Goal: Transaction & Acquisition: Purchase product/service

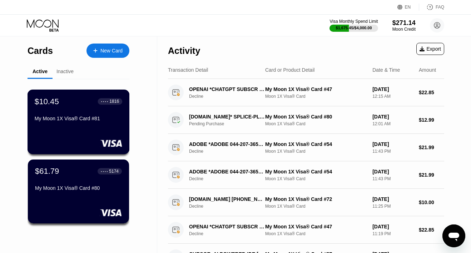
click at [63, 136] on div "$10.45 ● ● ● ● 1816 My Moon 1X Visa® Card #81" at bounding box center [79, 122] width 102 height 65
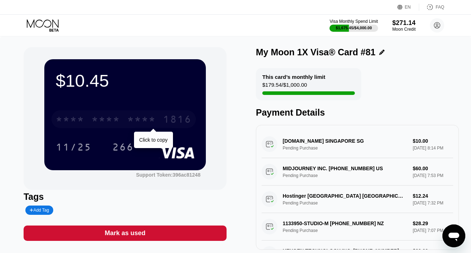
click at [116, 119] on div "* * * *" at bounding box center [105, 120] width 29 height 11
click at [119, 119] on div "[CREDIT_CARD_NUMBER]" at bounding box center [123, 119] width 144 height 18
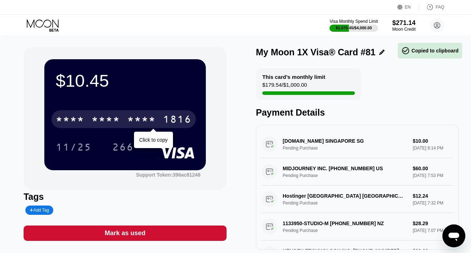
click at [119, 119] on div "* * * *" at bounding box center [105, 120] width 29 height 11
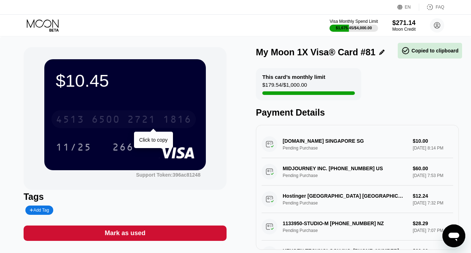
click at [119, 119] on div "6500" at bounding box center [105, 120] width 29 height 11
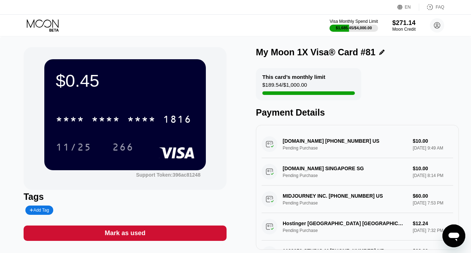
click at [125, 234] on div "Mark as used" at bounding box center [125, 233] width 41 height 8
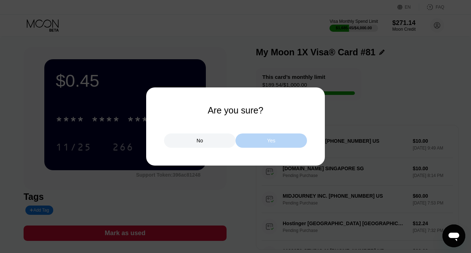
click at [257, 139] on div "Yes" at bounding box center [270, 141] width 71 height 14
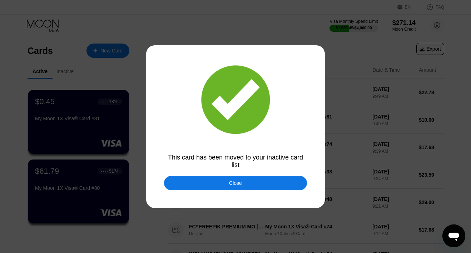
click at [178, 181] on div "Close" at bounding box center [235, 183] width 143 height 14
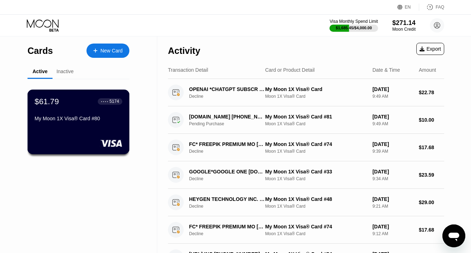
click at [74, 113] on div "$61.79 ● ● ● ● 5174 My Moon 1X Visa® Card #80" at bounding box center [79, 111] width 88 height 28
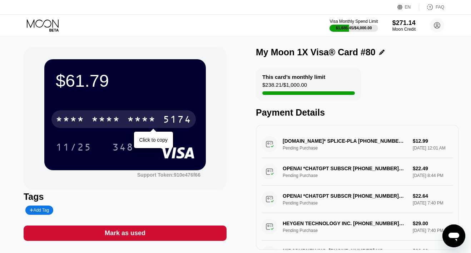
click at [98, 118] on div "* * * *" at bounding box center [105, 120] width 29 height 11
click at [104, 120] on div "6500" at bounding box center [105, 120] width 29 height 11
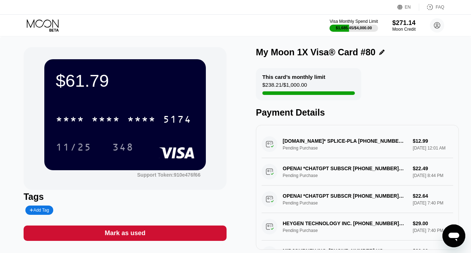
click at [51, 25] on icon at bounding box center [43, 23] width 32 height 8
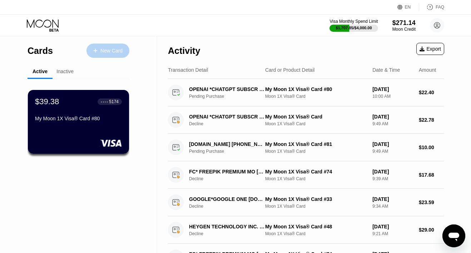
click at [112, 50] on div "New Card" at bounding box center [111, 51] width 22 height 6
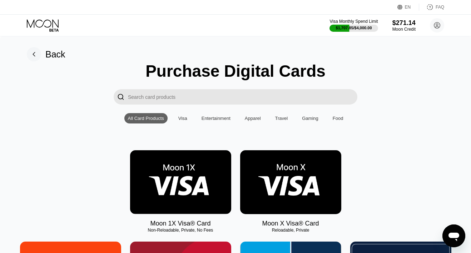
click at [170, 164] on img at bounding box center [180, 182] width 101 height 64
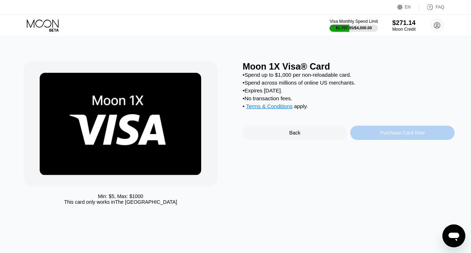
click at [378, 134] on div "Purchase Card Now" at bounding box center [402, 133] width 104 height 14
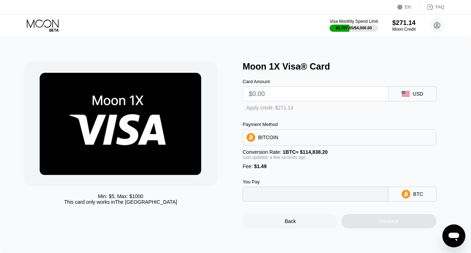
type input "0"
click at [291, 93] on input "text" at bounding box center [316, 94] width 134 height 14
type input "$5"
type input "0.00005652"
type input "$50"
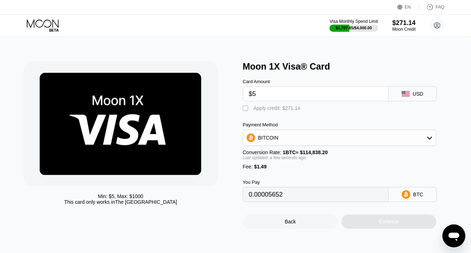
type input "0.00044837"
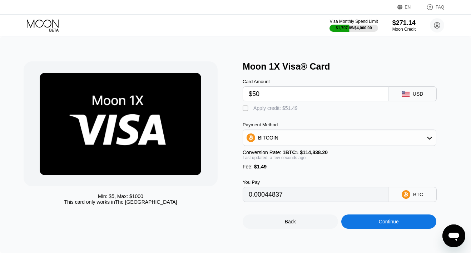
type input "$50"
click at [280, 107] on div "Apply credit: $51.49" at bounding box center [275, 108] width 44 height 6
type input "0"
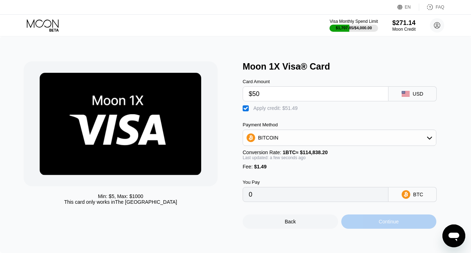
click at [366, 225] on div "Continue" at bounding box center [388, 222] width 95 height 14
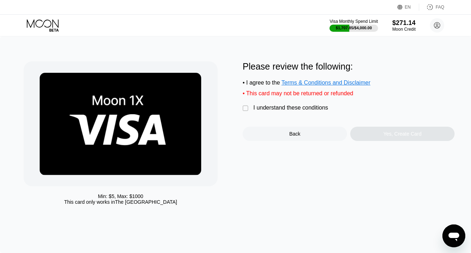
click at [301, 109] on div "I understand these conditions" at bounding box center [290, 108] width 75 height 6
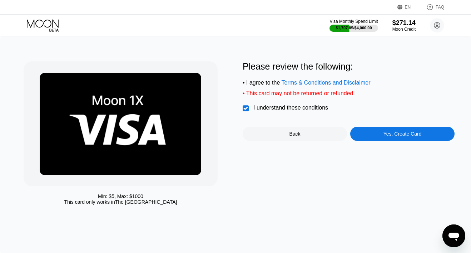
click at [361, 132] on div "Yes, Create Card" at bounding box center [402, 134] width 104 height 14
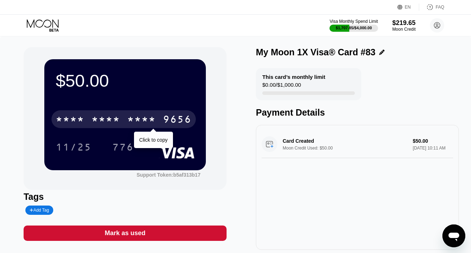
click at [144, 117] on div "* * * *" at bounding box center [141, 120] width 29 height 11
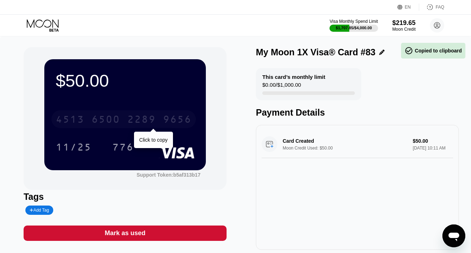
click at [144, 117] on div "2289" at bounding box center [141, 120] width 29 height 11
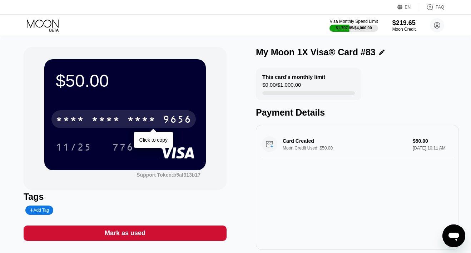
click at [158, 125] on div "* * * * * * * * * * * * 9656" at bounding box center [123, 119] width 144 height 18
click at [158, 125] on div "4513 6500 2289 9656" at bounding box center [123, 119] width 144 height 18
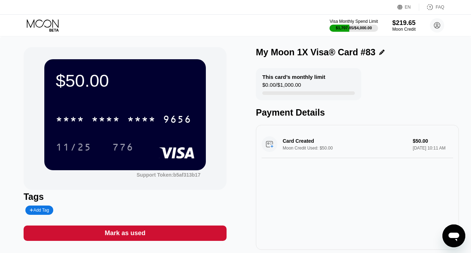
click at [46, 29] on icon at bounding box center [43, 25] width 33 height 13
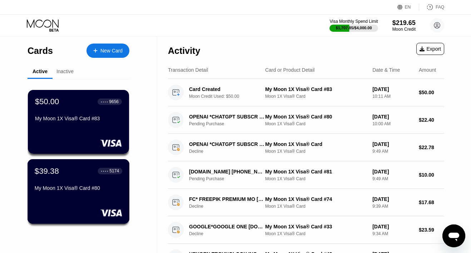
click at [55, 170] on div "$39.38" at bounding box center [47, 170] width 24 height 9
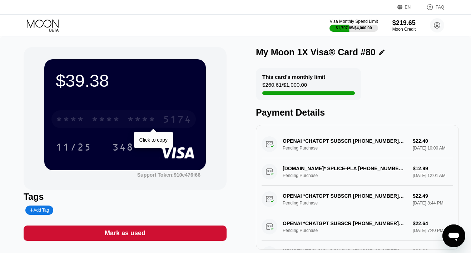
click at [140, 117] on div "* * * *" at bounding box center [141, 120] width 29 height 11
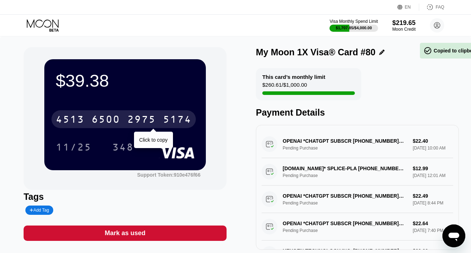
click at [140, 117] on div "2975" at bounding box center [141, 120] width 29 height 11
click at [48, 26] on icon at bounding box center [43, 25] width 33 height 13
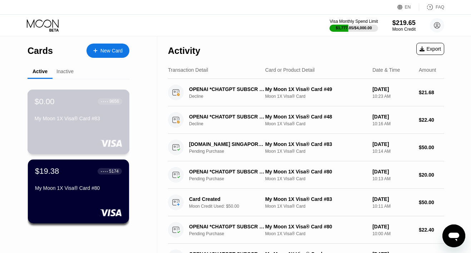
click at [69, 115] on div "$0.00 ● ● ● ● 9656 My Moon 1X Visa® Card #83" at bounding box center [79, 111] width 88 height 28
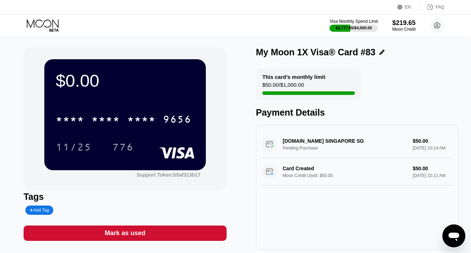
click at [144, 233] on div "Mark as used" at bounding box center [125, 233] width 41 height 8
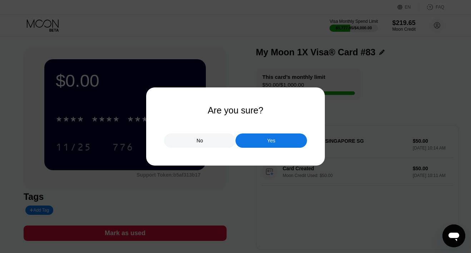
click at [258, 143] on div "Yes" at bounding box center [270, 141] width 71 height 14
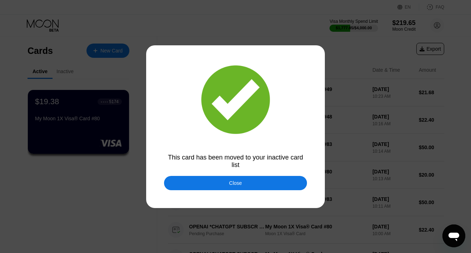
click at [220, 179] on div "Close" at bounding box center [235, 183] width 143 height 14
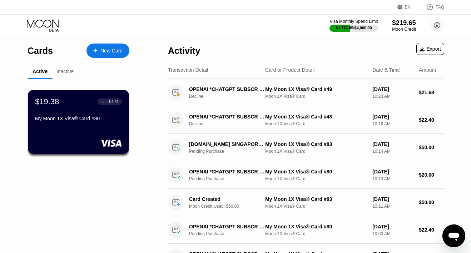
click at [407, 21] on div "$219.65" at bounding box center [404, 23] width 24 height 8
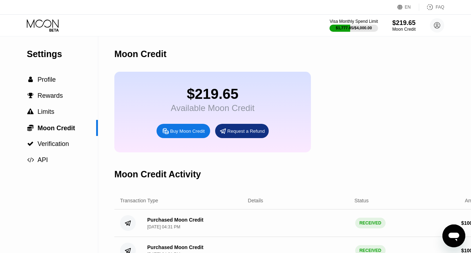
click at [49, 28] on icon at bounding box center [43, 25] width 33 height 13
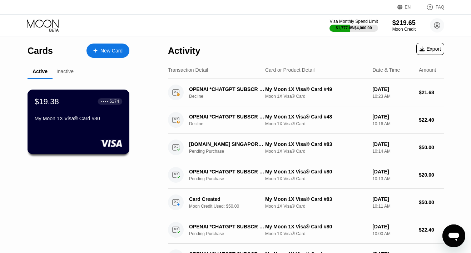
click at [80, 144] on div at bounding box center [79, 143] width 88 height 7
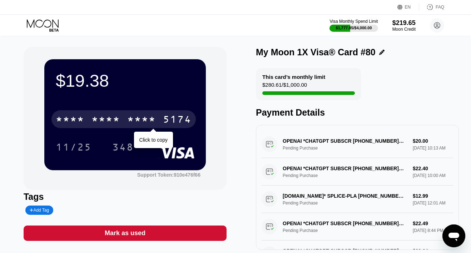
click at [92, 120] on div "* * * *" at bounding box center [105, 120] width 29 height 11
click at [92, 120] on div "6500" at bounding box center [105, 120] width 29 height 11
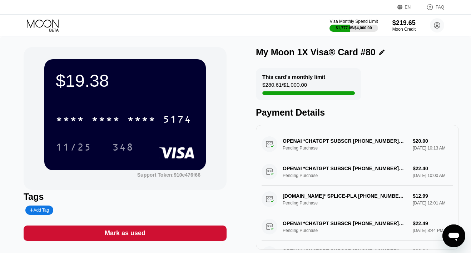
click at [51, 25] on icon at bounding box center [43, 23] width 32 height 8
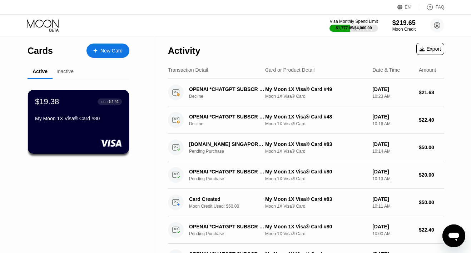
click at [107, 46] on div "New Card" at bounding box center [107, 51] width 43 height 14
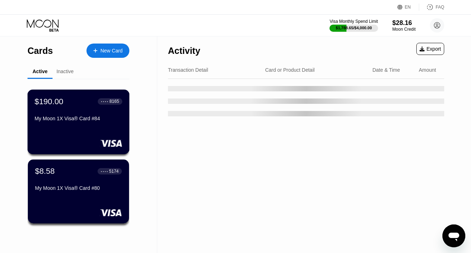
click at [93, 111] on div "$190.00 ● ● ● ● 8165 My Moon 1X Visa® Card #84" at bounding box center [79, 111] width 88 height 28
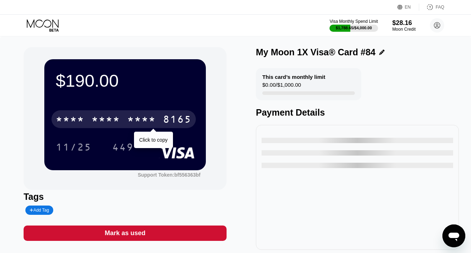
click at [90, 112] on div "* * * * * * * * * * * * 8165" at bounding box center [123, 119] width 144 height 18
click at [90, 117] on div "[CREDIT_CARD_NUMBER]" at bounding box center [123, 119] width 144 height 18
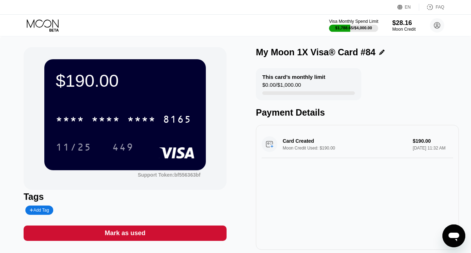
click at [363, 26] on div "$1,788.65 / $4,000.00" at bounding box center [353, 28] width 37 height 4
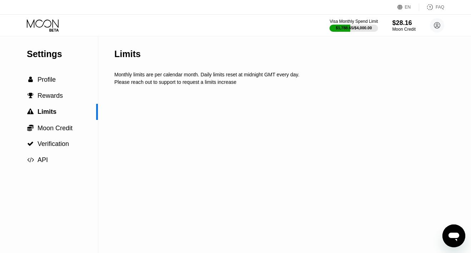
click at [392, 24] on div "$28.16" at bounding box center [403, 23] width 23 height 8
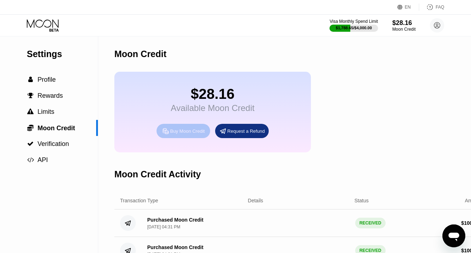
click at [188, 136] on div "Buy Moon Credit" at bounding box center [183, 131] width 54 height 14
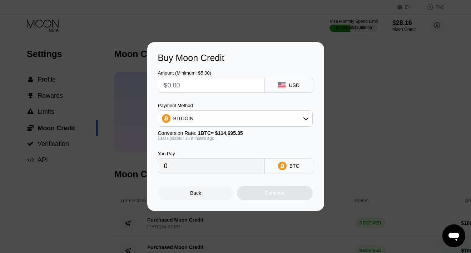
click at [214, 86] on input "text" at bounding box center [211, 85] width 95 height 14
type input "$1"
type input "0.00000872"
type input "$10"
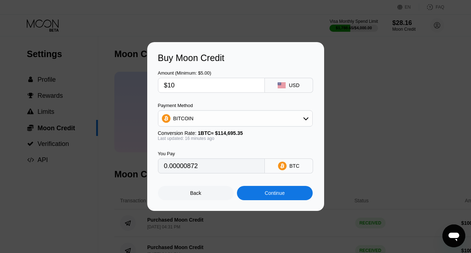
type input "0.00008718"
type input "$1000"
type input "0.00871793"
type input "$1000"
click at [214, 116] on div "BITCOIN" at bounding box center [235, 118] width 154 height 14
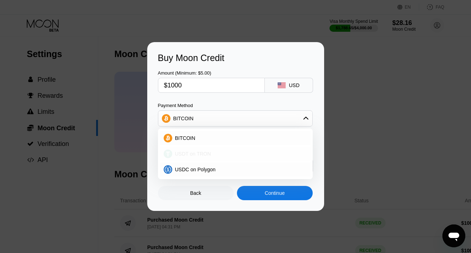
click at [206, 154] on span "USDT on TRON" at bounding box center [193, 154] width 36 height 6
type input "1010.10"
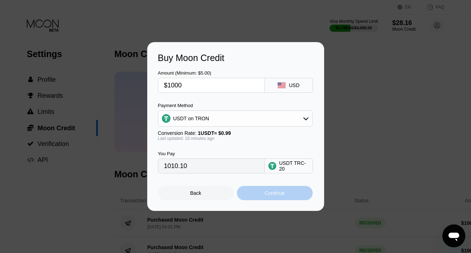
click at [253, 194] on div "Continue" at bounding box center [275, 193] width 76 height 14
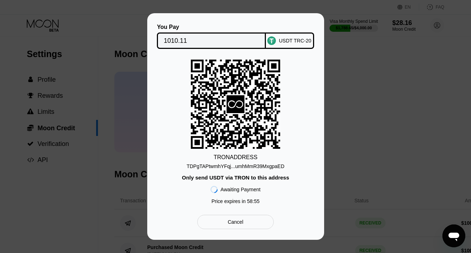
click at [259, 166] on div "TDPgTAPtwmhYFqj...umhMmR39MxgpaED" at bounding box center [235, 167] width 98 height 6
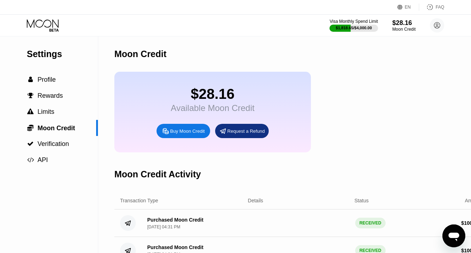
click at [49, 25] on icon at bounding box center [43, 25] width 33 height 13
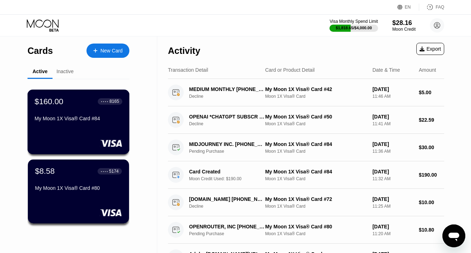
click at [83, 115] on div "$160.00 ● ● ● ● 8165 My Moon 1X Visa® Card #84" at bounding box center [79, 111] width 88 height 28
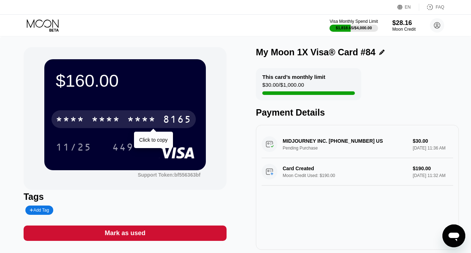
click at [126, 121] on div "* * * * * * * * * * * * 8165" at bounding box center [123, 119] width 144 height 18
click at [126, 121] on div "4513 6500 2418 8165" at bounding box center [123, 119] width 144 height 18
click at [135, 118] on div "* * * *" at bounding box center [141, 120] width 29 height 11
click at [135, 118] on div "2418" at bounding box center [141, 120] width 29 height 11
click at [140, 111] on div "* * * * * * * * * * * * 8165" at bounding box center [123, 119] width 144 height 18
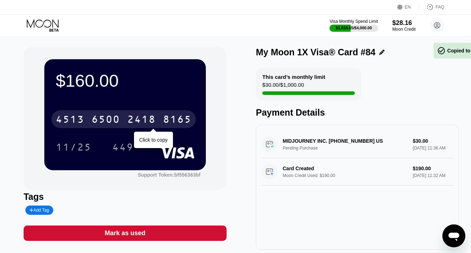
click at [140, 111] on div "4513 6500 2418 8165" at bounding box center [123, 119] width 144 height 18
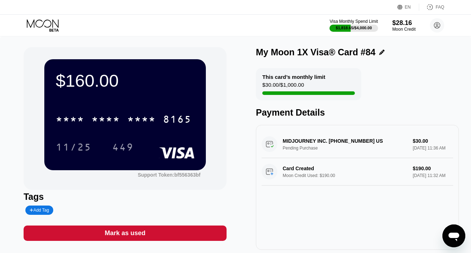
click at [51, 21] on icon at bounding box center [43, 25] width 33 height 13
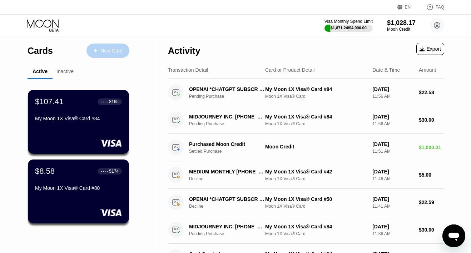
click at [108, 54] on div "New Card" at bounding box center [111, 51] width 22 height 6
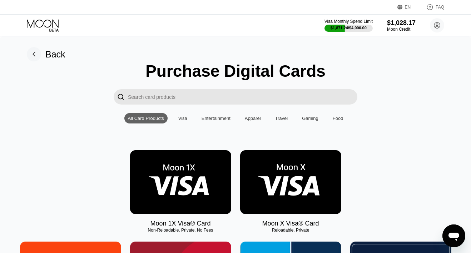
click at [183, 165] on img at bounding box center [180, 182] width 101 height 64
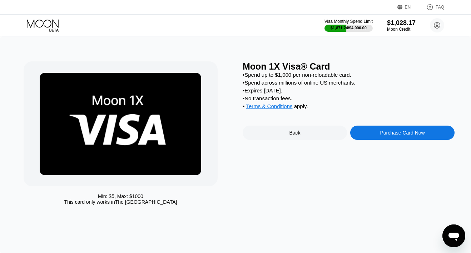
click at [369, 136] on div "Purchase Card Now" at bounding box center [402, 133] width 104 height 14
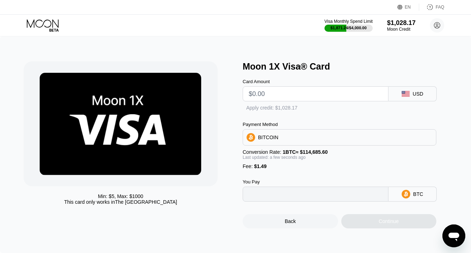
type input "0"
click at [323, 94] on input "text" at bounding box center [316, 94] width 134 height 14
type input "$1"
type input "0.00002172"
type input "$190"
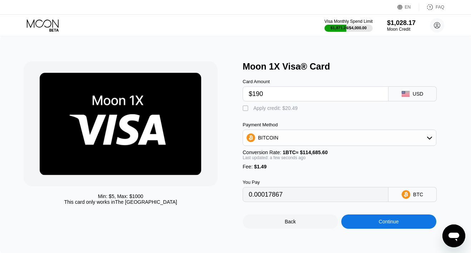
type input "0.00166970"
type input "$190"
drag, startPoint x: 289, startPoint y: 109, endPoint x: 291, endPoint y: 121, distance: 11.9
click at [289, 109] on div "Apply credit: $191.49" at bounding box center [276, 108] width 47 height 6
type input "0"
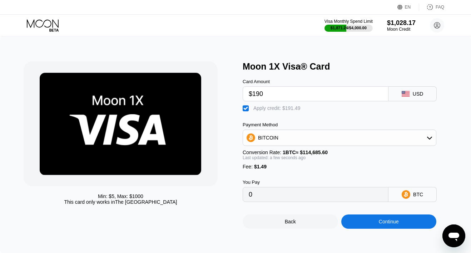
click at [350, 221] on div "Continue" at bounding box center [388, 222] width 95 height 14
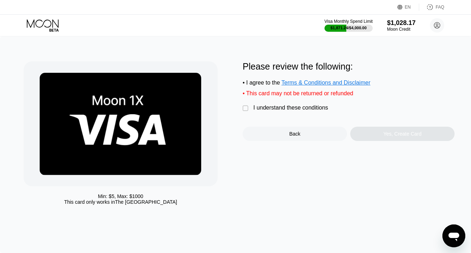
click at [286, 106] on div "I understand these conditions" at bounding box center [290, 108] width 75 height 6
click at [364, 129] on div "Yes, Create Card" at bounding box center [402, 134] width 104 height 14
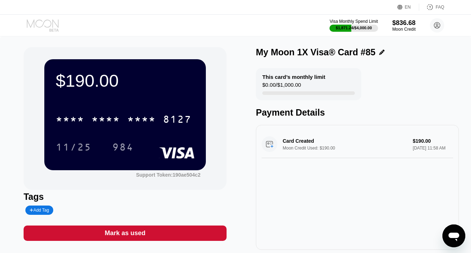
click at [50, 25] on icon at bounding box center [43, 25] width 33 height 13
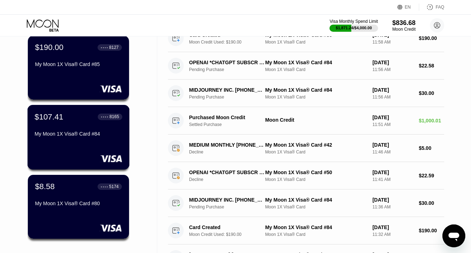
scroll to position [59, 0]
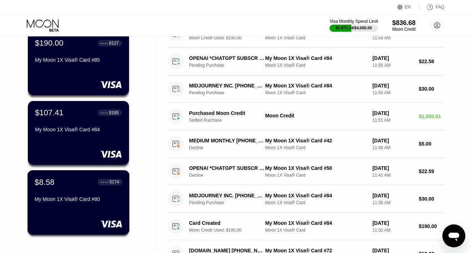
click at [73, 192] on div "$8.58 ● ● ● ● 5174 My Moon 1X Visa® Card #80" at bounding box center [79, 192] width 88 height 28
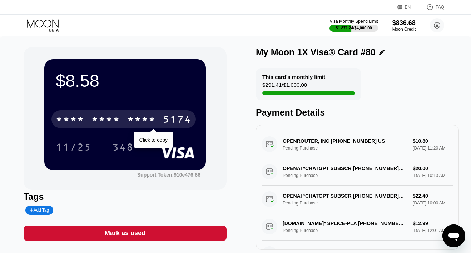
click at [128, 116] on div "* * * *" at bounding box center [141, 120] width 29 height 11
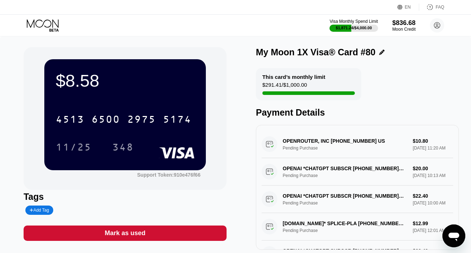
click at [122, 232] on div "Mark as used" at bounding box center [125, 233] width 41 height 8
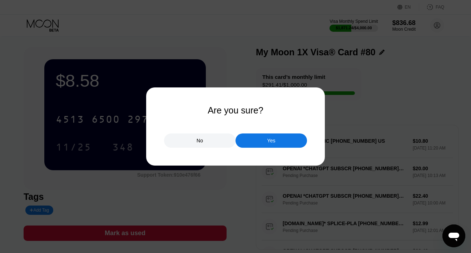
click at [246, 140] on div "Yes" at bounding box center [270, 141] width 71 height 14
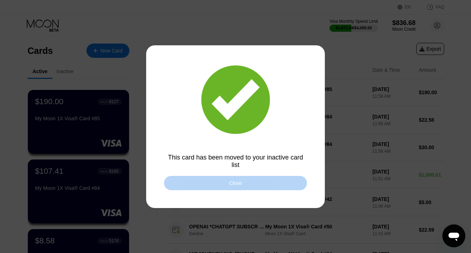
click at [185, 188] on div "Close" at bounding box center [235, 183] width 143 height 14
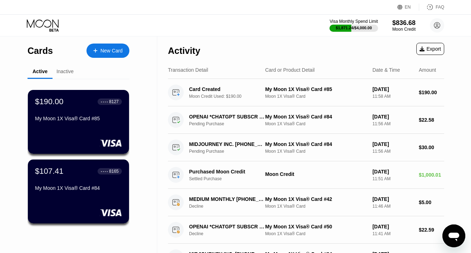
click at [108, 51] on div "New Card" at bounding box center [111, 51] width 22 height 6
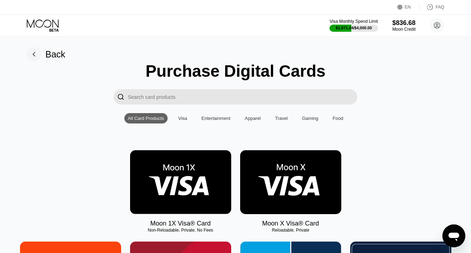
click at [179, 171] on img at bounding box center [180, 182] width 101 height 64
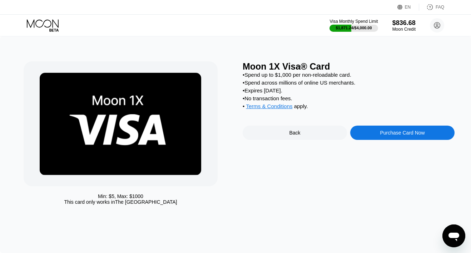
click at [362, 134] on div "Purchase Card Now" at bounding box center [402, 133] width 104 height 14
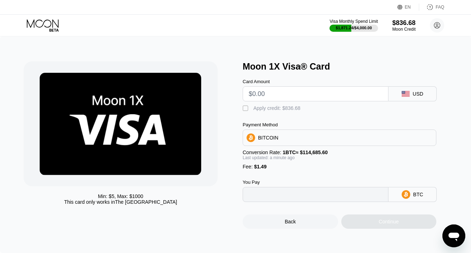
type input "0"
click at [310, 93] on input "text" at bounding box center [316, 94] width 134 height 14
type input "$1"
type input "0.00002172"
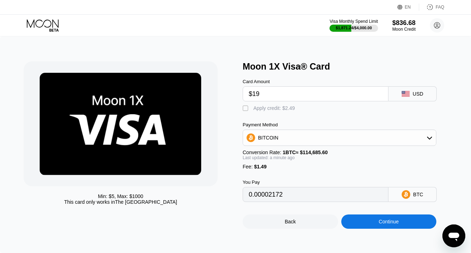
type input "$190"
type input "0.00166970"
type input "$190"
click at [281, 111] on div "Apply credit: $191.49" at bounding box center [276, 108] width 47 height 6
type input "0"
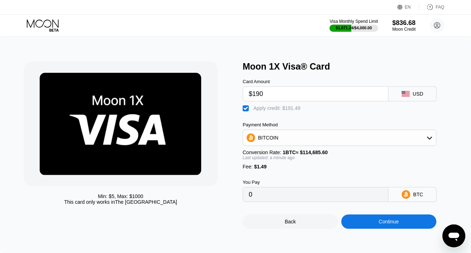
click at [361, 223] on div "Continue" at bounding box center [388, 222] width 95 height 14
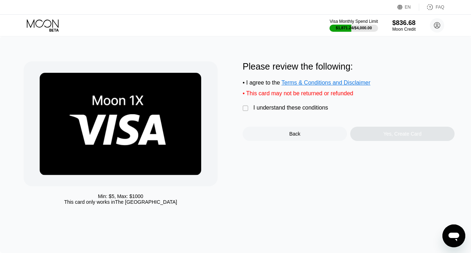
click at [303, 108] on div "I understand these conditions" at bounding box center [290, 108] width 75 height 6
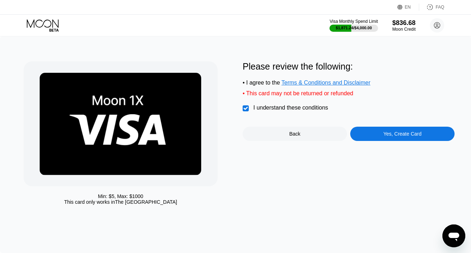
click at [374, 135] on div "Yes, Create Card" at bounding box center [402, 134] width 104 height 14
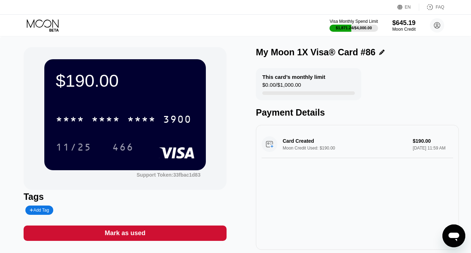
click at [51, 24] on icon at bounding box center [43, 23] width 32 height 8
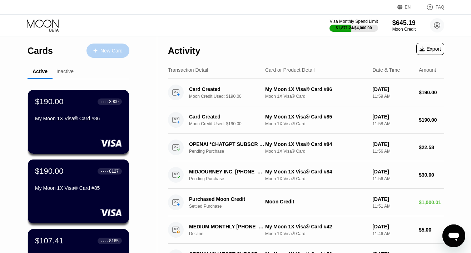
click at [112, 47] on div "New Card" at bounding box center [107, 51] width 43 height 14
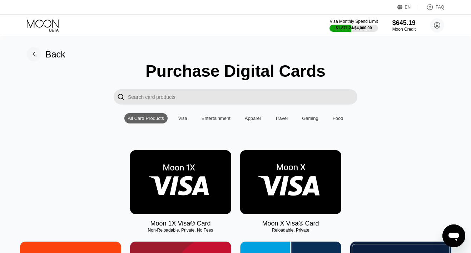
click at [174, 163] on img at bounding box center [180, 182] width 101 height 64
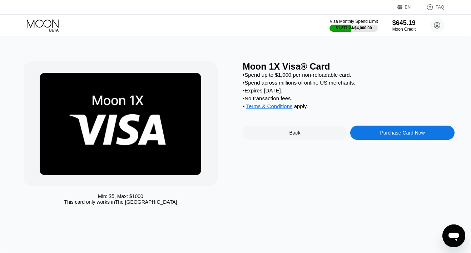
click at [385, 136] on div "Purchase Card Now" at bounding box center [402, 133] width 45 height 6
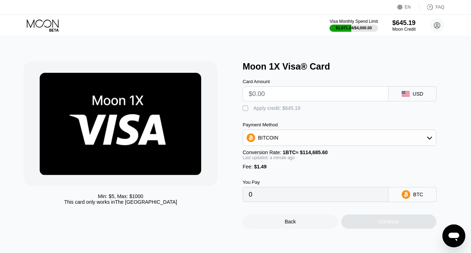
click at [307, 96] on input "text" at bounding box center [316, 94] width 134 height 14
type input "$1"
type input "0.00002172"
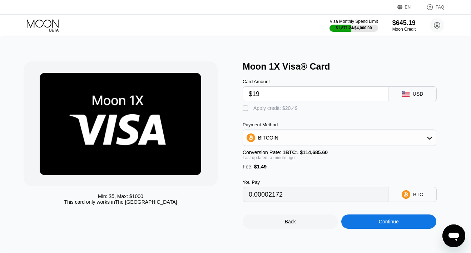
type input "$190"
type input "0.00166970"
type input "$190"
click at [279, 108] on div "Apply credit: $191.49" at bounding box center [276, 108] width 47 height 6
type input "0"
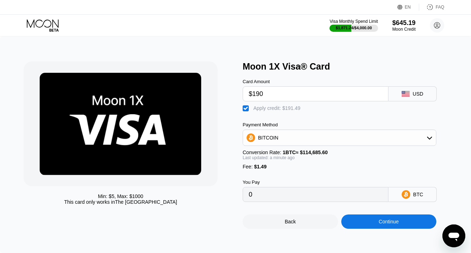
click at [357, 226] on div "Continue" at bounding box center [388, 222] width 95 height 14
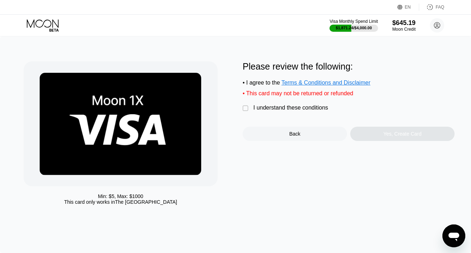
click at [308, 109] on div "I understand these conditions" at bounding box center [290, 108] width 75 height 6
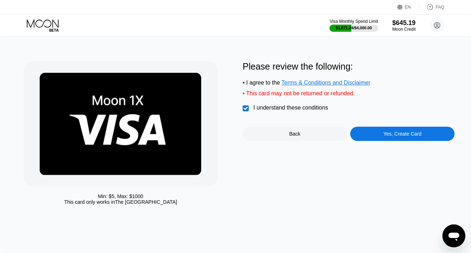
click at [376, 138] on div "Yes, Create Card" at bounding box center [402, 134] width 104 height 14
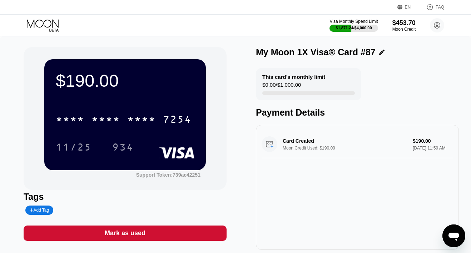
click at [49, 26] on icon at bounding box center [43, 25] width 33 height 13
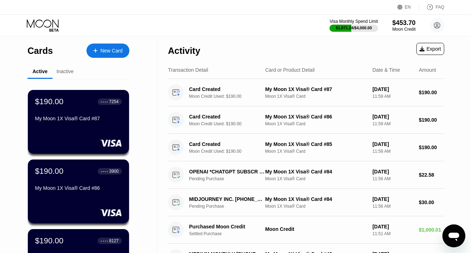
click at [103, 57] on div "New Card" at bounding box center [107, 51] width 43 height 14
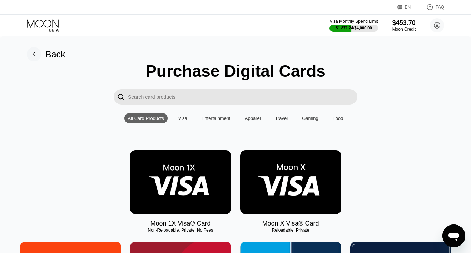
click at [164, 173] on img at bounding box center [180, 182] width 101 height 64
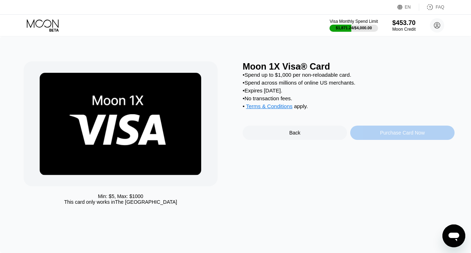
click at [390, 134] on div "Purchase Card Now" at bounding box center [402, 133] width 45 height 6
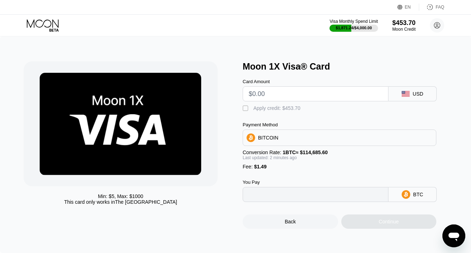
type input "0"
click at [321, 95] on input "text" at bounding box center [316, 94] width 134 height 14
type input "$23"
type input "0.00021355"
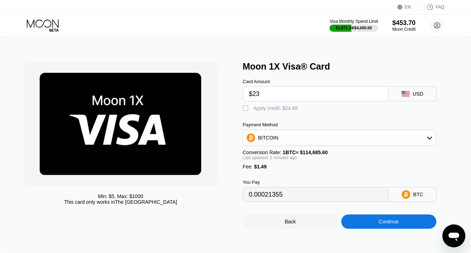
type input "$230"
type input "0.00201848"
type input "$230"
click at [289, 109] on div "Apply credit: $231.49" at bounding box center [276, 108] width 47 height 6
type input "0"
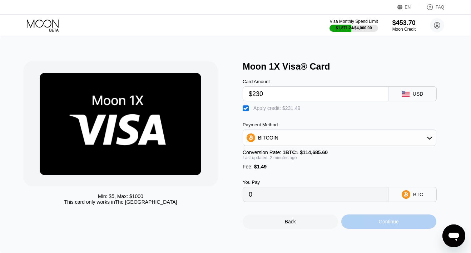
click at [363, 218] on div "Continue" at bounding box center [388, 222] width 95 height 14
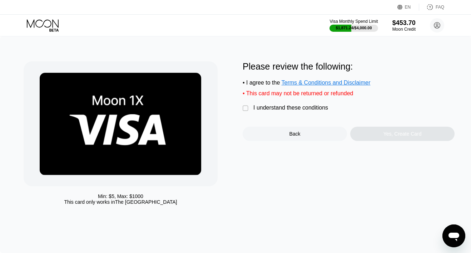
click at [315, 108] on div "I understand these conditions" at bounding box center [290, 108] width 75 height 6
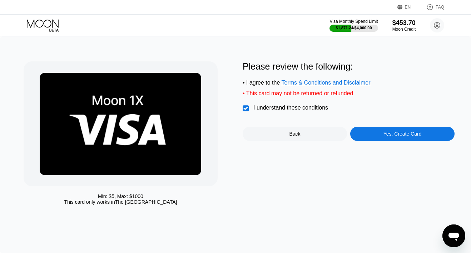
click at [363, 138] on div "Yes, Create Card" at bounding box center [402, 134] width 104 height 14
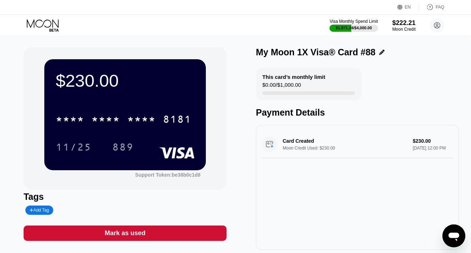
click at [52, 24] on icon at bounding box center [43, 25] width 33 height 13
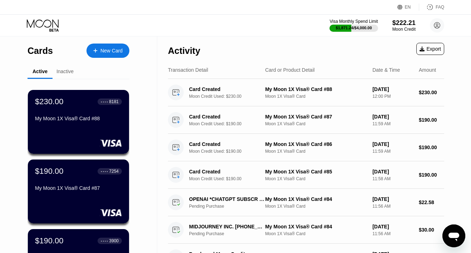
click at [65, 74] on div "Inactive" at bounding box center [64, 72] width 17 height 6
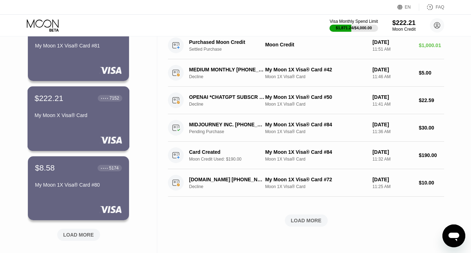
scroll to position [216, 0]
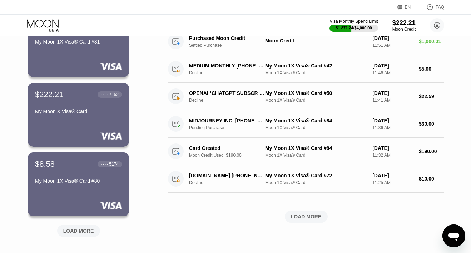
click at [77, 231] on div "LOAD MORE" at bounding box center [78, 231] width 31 height 6
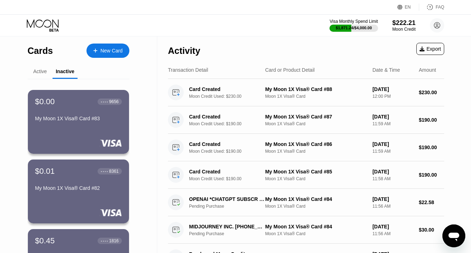
scroll to position [0, 0]
click at [40, 72] on div "Active" at bounding box center [40, 72] width 14 height 6
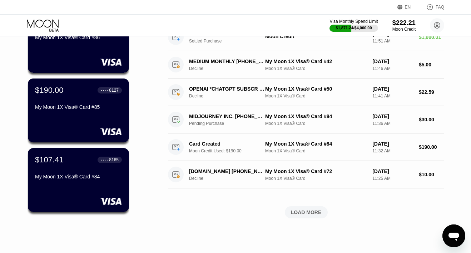
scroll to position [235, 0]
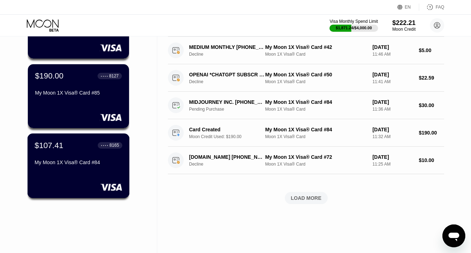
click at [65, 162] on div "My Moon 1X Visa® Card #84" at bounding box center [79, 163] width 88 height 6
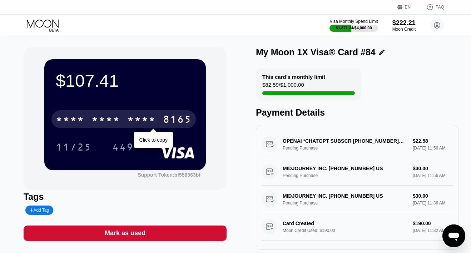
click at [106, 117] on div "* * * *" at bounding box center [105, 120] width 29 height 11
click at [106, 117] on div "6500" at bounding box center [105, 120] width 29 height 11
click at [100, 121] on div "* * * *" at bounding box center [105, 120] width 29 height 11
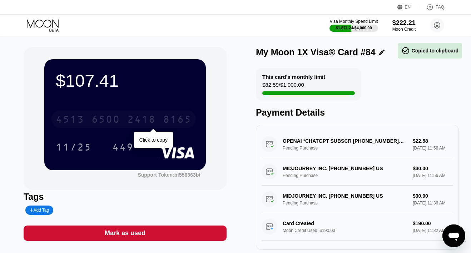
click at [100, 121] on div "6500" at bounding box center [105, 120] width 29 height 11
